Goal: Task Accomplishment & Management: Use online tool/utility

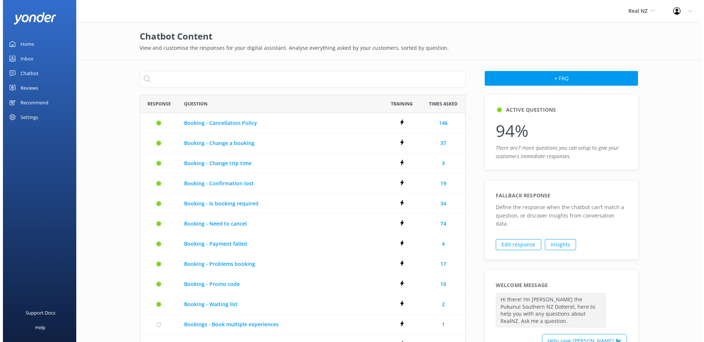
scroll to position [416, 321]
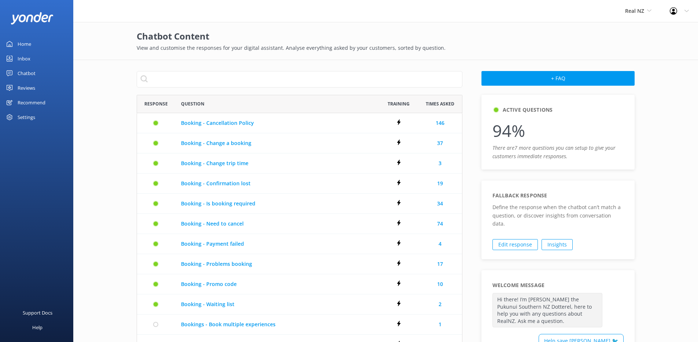
click at [30, 76] on div "Chatbot" at bounding box center [27, 73] width 18 height 15
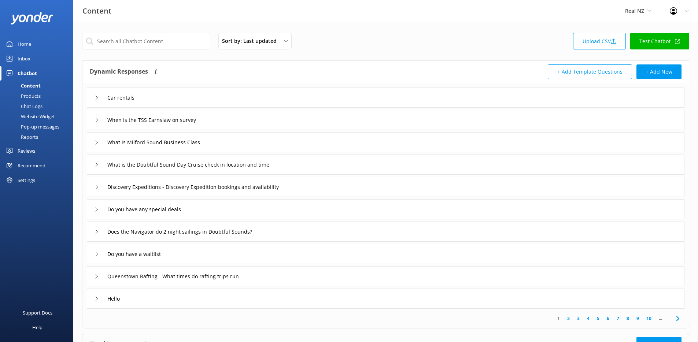
click at [32, 118] on div "Website Widget" at bounding box center [29, 116] width 51 height 10
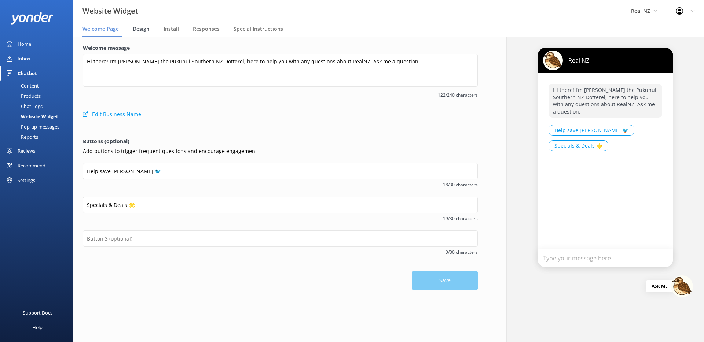
click at [145, 30] on span "Design" at bounding box center [141, 28] width 17 height 7
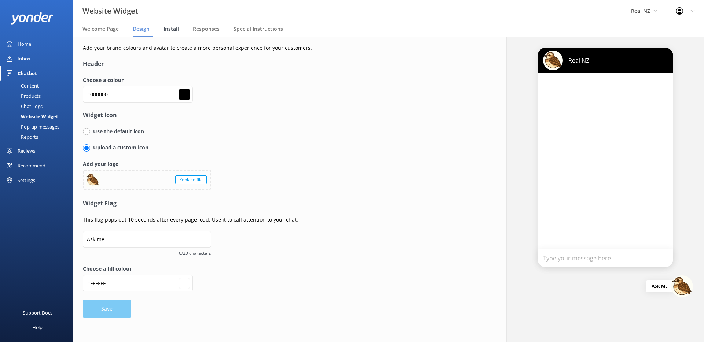
click at [179, 31] on div "Install" at bounding box center [172, 29] width 18 height 15
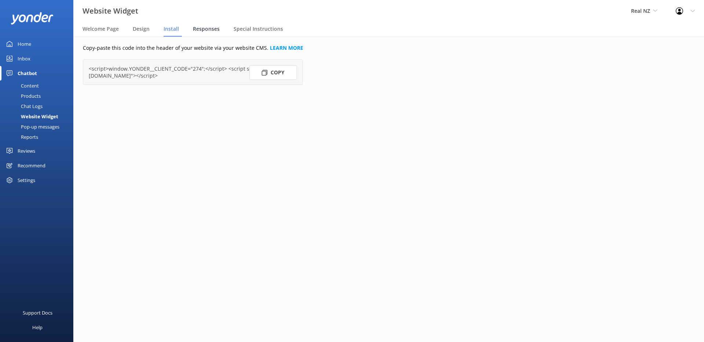
click at [210, 31] on span "Responses" at bounding box center [206, 28] width 27 height 7
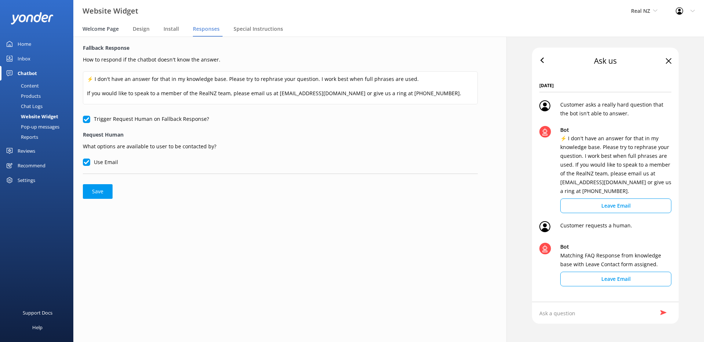
click at [104, 30] on span "Welcome Page" at bounding box center [100, 28] width 36 height 7
